Goal: Task Accomplishment & Management: Use online tool/utility

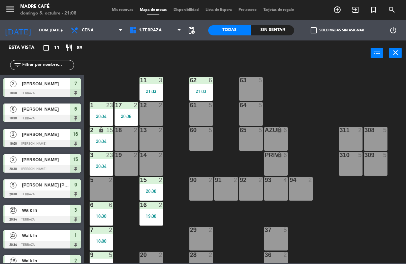
click at [211, 89] on div "21:03" at bounding box center [201, 91] width 24 height 5
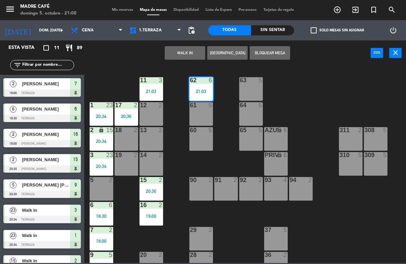
click at [208, 89] on div "21:03" at bounding box center [201, 91] width 24 height 5
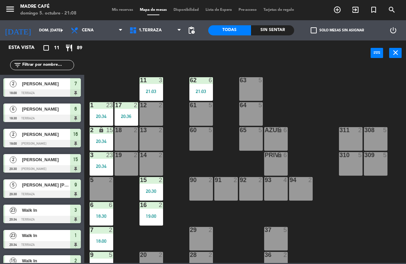
click at [206, 82] on div at bounding box center [200, 80] width 11 height 6
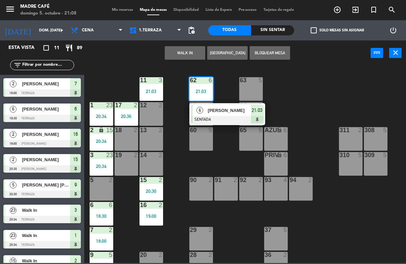
click at [252, 117] on div at bounding box center [227, 119] width 72 height 7
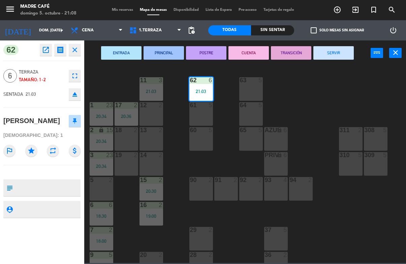
click at [343, 57] on button "SERVIR" at bounding box center [333, 52] width 40 height 13
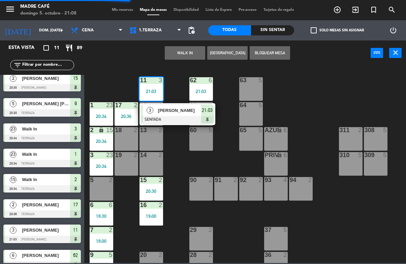
scroll to position [65, 0]
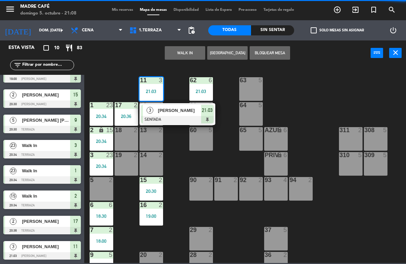
click at [210, 116] on div at bounding box center [177, 119] width 72 height 7
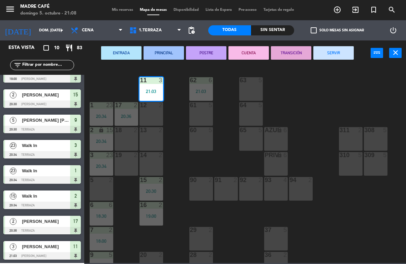
click at [339, 56] on button "SERVIR" at bounding box center [333, 52] width 40 height 13
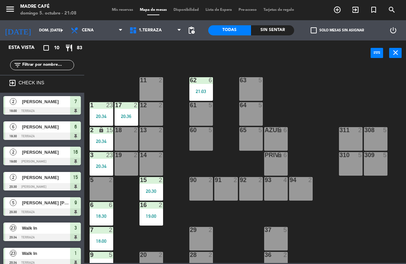
scroll to position [0, 0]
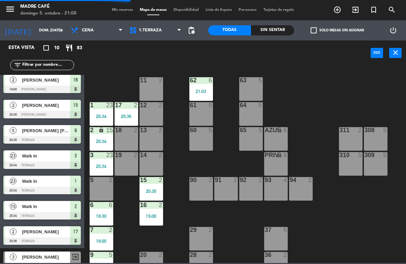
click at [126, 116] on div "20:36" at bounding box center [127, 116] width 24 height 5
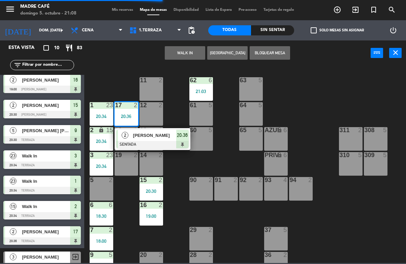
click at [184, 138] on span "20:36" at bounding box center [182, 135] width 11 height 8
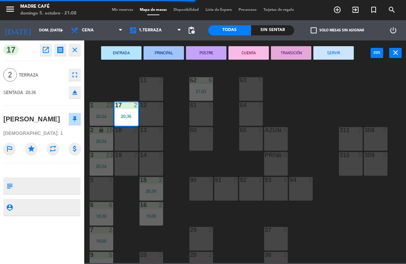
click at [340, 56] on button "SERVIR" at bounding box center [333, 52] width 40 height 13
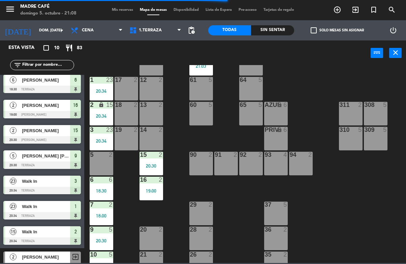
scroll to position [26, 0]
click at [148, 165] on div "20:30" at bounding box center [151, 165] width 24 height 5
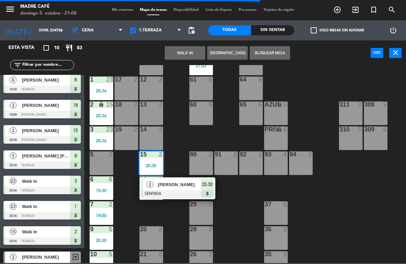
click at [200, 187] on span "[PERSON_NAME]" at bounding box center [179, 184] width 43 height 7
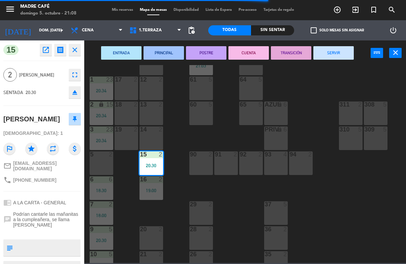
click at [334, 57] on button "SERVIR" at bounding box center [333, 52] width 40 height 13
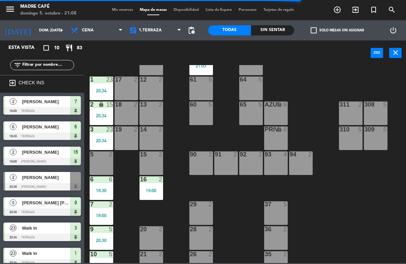
click at [107, 90] on div "20:34" at bounding box center [102, 90] width 24 height 5
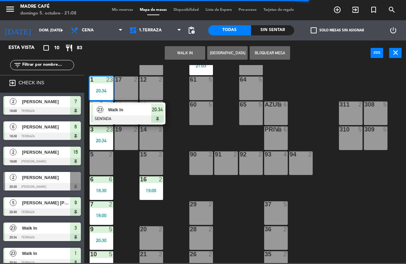
click at [159, 117] on div at bounding box center [127, 118] width 72 height 7
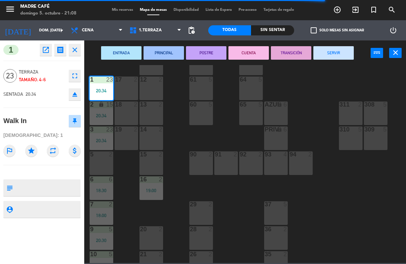
click at [336, 56] on button "SERVIR" at bounding box center [333, 52] width 40 height 13
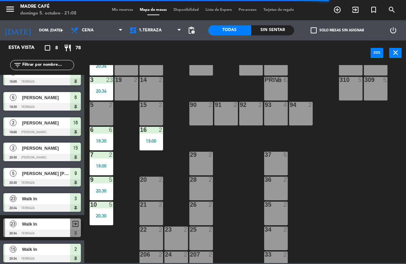
scroll to position [82, 0]
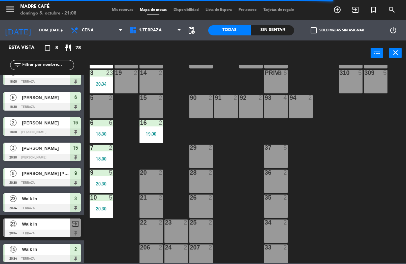
click at [106, 86] on div "20:34" at bounding box center [102, 84] width 24 height 5
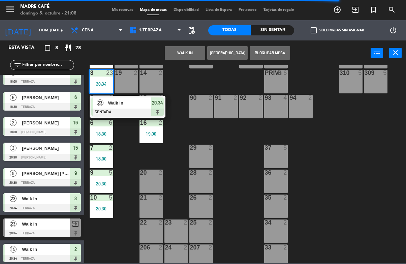
click at [158, 109] on div at bounding box center [127, 111] width 72 height 7
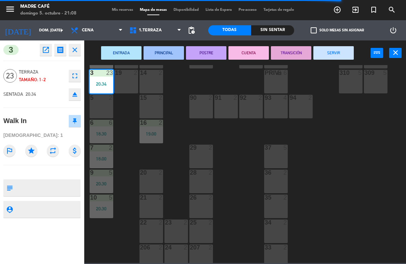
click at [340, 58] on button "SERVIR" at bounding box center [333, 52] width 40 height 13
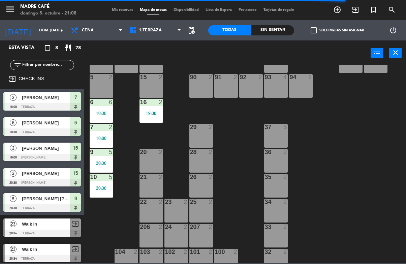
scroll to position [103, 0]
click at [107, 112] on div "18:30" at bounding box center [102, 113] width 24 height 5
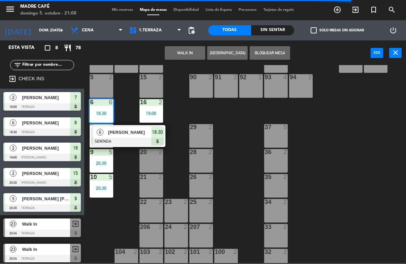
click at [164, 142] on div "6 [PERSON_NAME] SENTADA 18:30" at bounding box center [128, 136] width 76 height 22
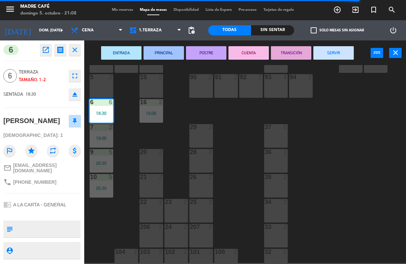
click at [339, 51] on button "SERVIR" at bounding box center [333, 52] width 40 height 13
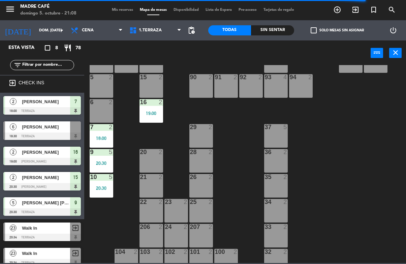
click at [101, 146] on div "7 2 18:00" at bounding box center [102, 136] width 24 height 24
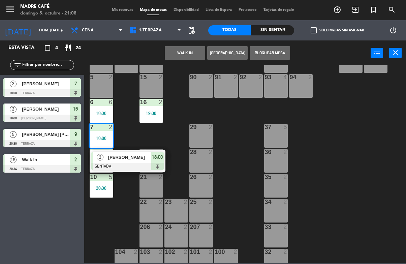
click at [155, 157] on span "18:00" at bounding box center [157, 157] width 11 height 8
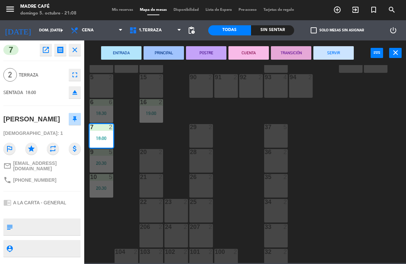
click at [344, 56] on button "SERVIR" at bounding box center [333, 52] width 40 height 13
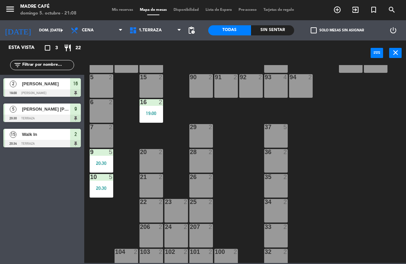
click at [164, 103] on div "2" at bounding box center [162, 102] width 11 height 6
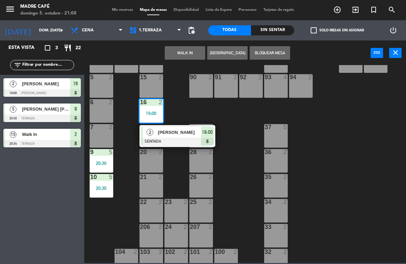
click at [211, 133] on span "19:00" at bounding box center [207, 132] width 11 height 8
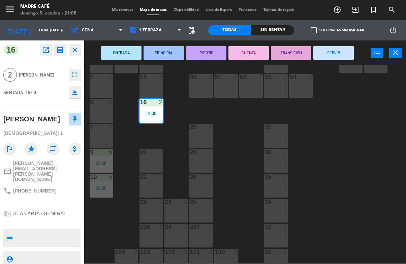
click at [340, 56] on button "SERVIR" at bounding box center [333, 52] width 40 height 13
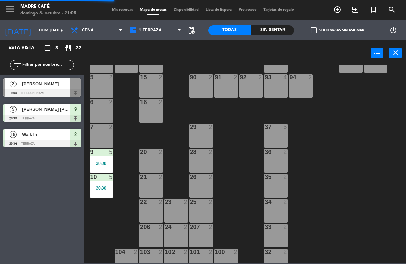
click at [112, 166] on div "9 5 20:30" at bounding box center [102, 161] width 24 height 24
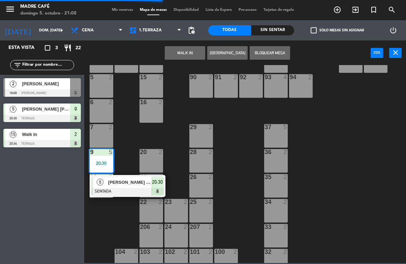
click at [157, 186] on div "20:30" at bounding box center [157, 181] width 12 height 11
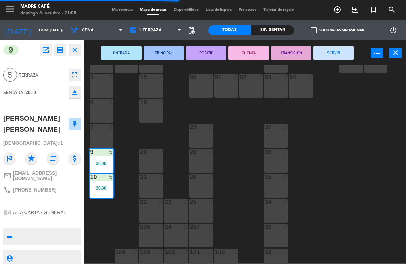
click at [341, 51] on button "SERVIR" at bounding box center [333, 52] width 40 height 13
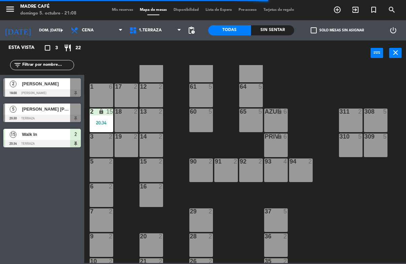
scroll to position [17, 0]
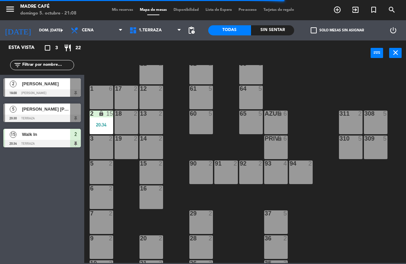
click at [106, 119] on div "2 lock 15 20:34" at bounding box center [102, 122] width 24 height 24
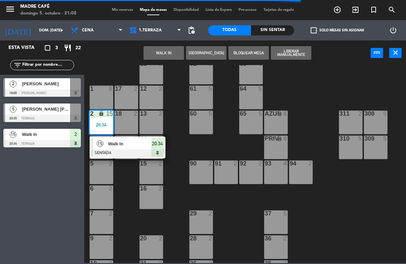
click at [157, 148] on span "20:34" at bounding box center [157, 143] width 11 height 8
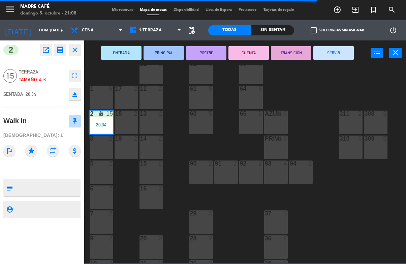
click at [336, 52] on button "SERVIR" at bounding box center [333, 52] width 40 height 13
